Goal: Complete application form

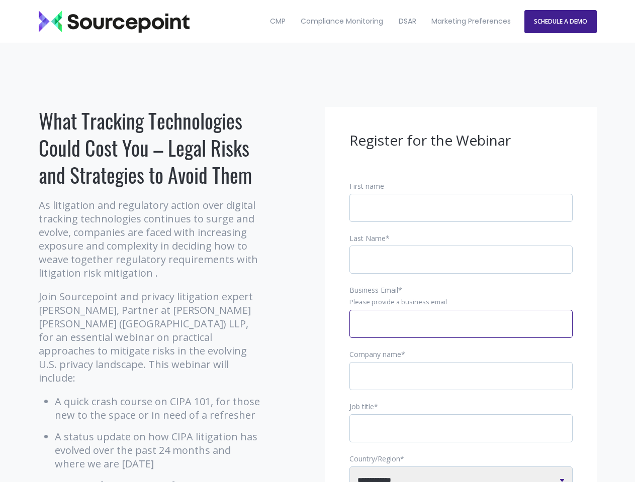
click at [461, 332] on input "Business Email *" at bounding box center [460, 324] width 223 height 28
